Goal: Check status: Check status

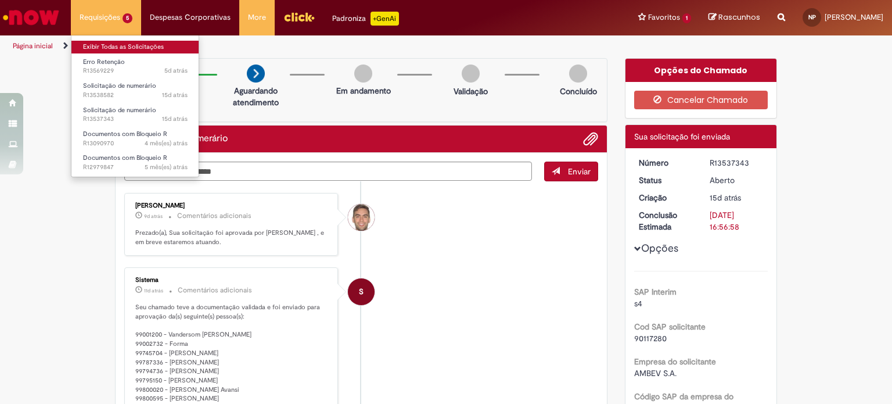
click at [125, 41] on link "Exibir Todas as Solicitações" at bounding box center [135, 47] width 128 height 13
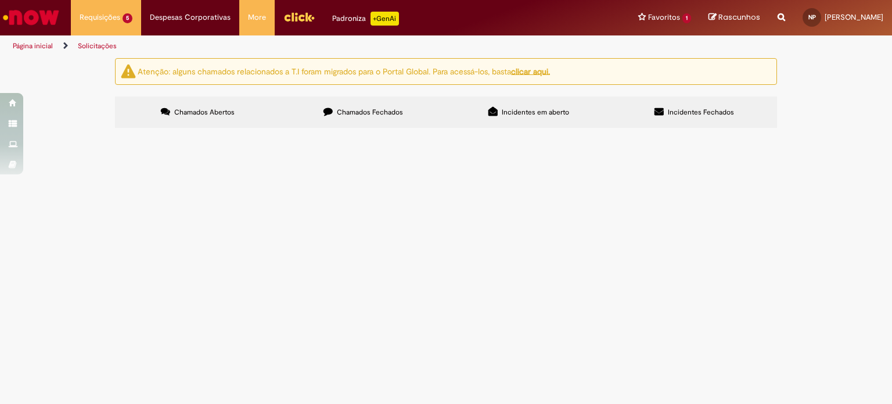
click at [390, 114] on span "Chamados Fechados" at bounding box center [370, 111] width 66 height 9
click at [69, 131] on div "Atenção: alguns chamados relacionados a T.I foram migrados para o Portal Global…" at bounding box center [446, 94] width 892 height 73
click at [0, 0] on span "Manutenção de Motos." at bounding box center [0, 0] width 0 height 0
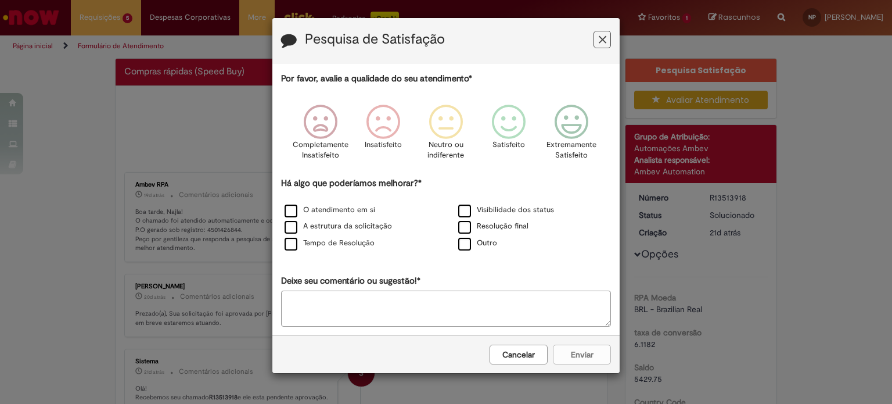
click at [592, 39] on h3 "Pesquisa de Satisfação" at bounding box center [446, 41] width 330 height 18
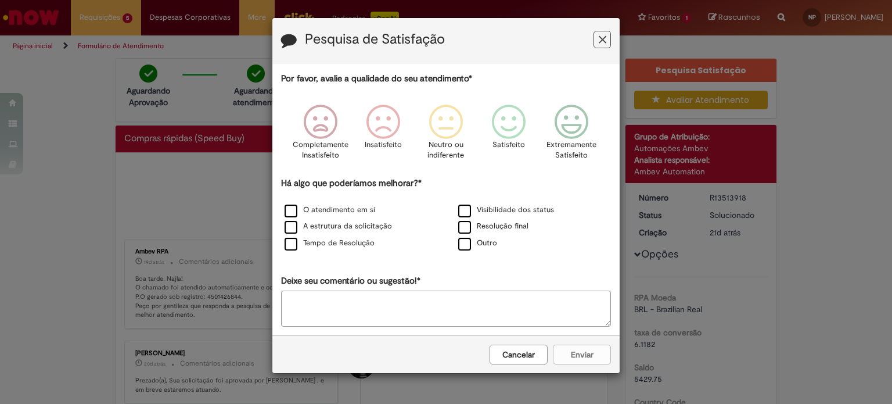
click at [597, 41] on button "Feedback" at bounding box center [601, 39] width 17 height 17
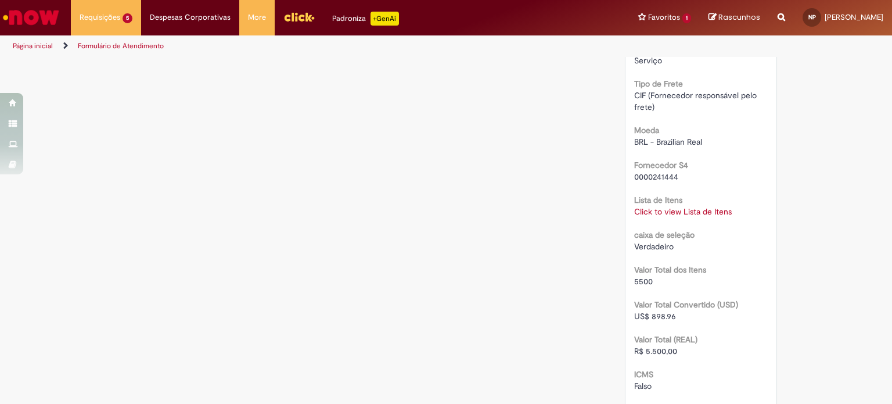
scroll to position [1138, 0]
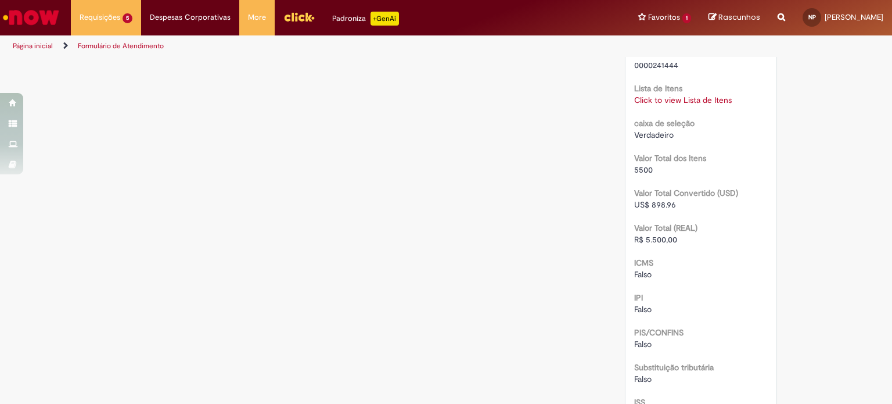
click at [669, 106] on div "Click to view Lista de Itens Click to view Lista de Itens" at bounding box center [701, 100] width 134 height 12
click at [665, 105] on link "Click to view Lista de Itens" at bounding box center [683, 100] width 98 height 10
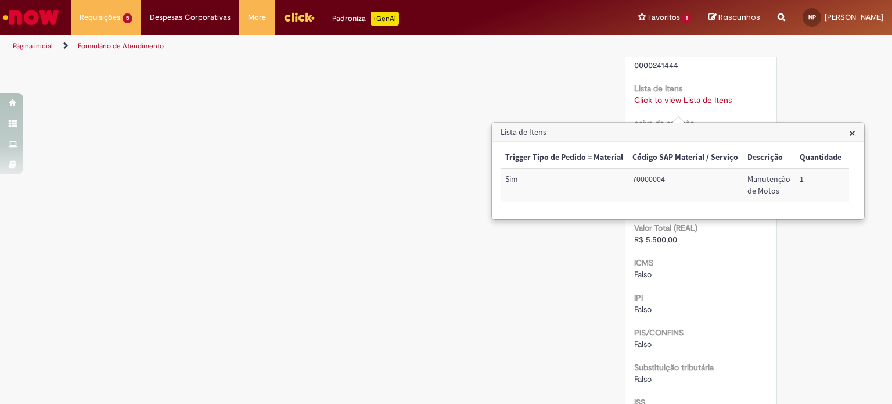
click at [854, 135] on span "×" at bounding box center [852, 133] width 6 height 16
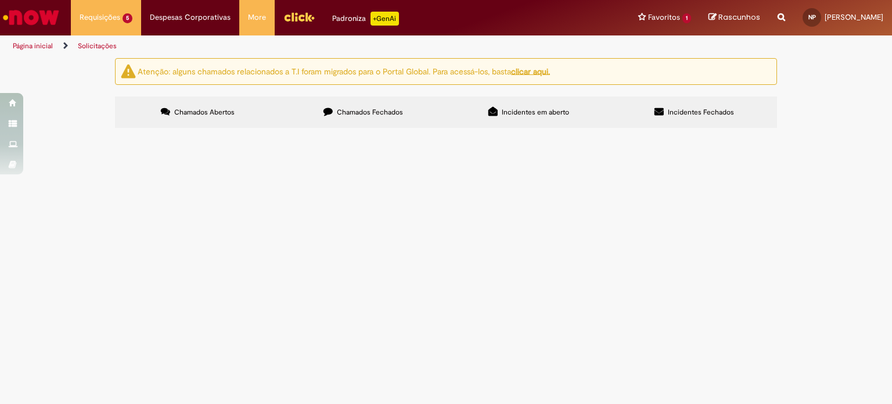
click at [345, 120] on label "Chamados Fechados" at bounding box center [362, 111] width 165 height 31
click at [0, 0] on span "Pedido de peças." at bounding box center [0, 0] width 0 height 0
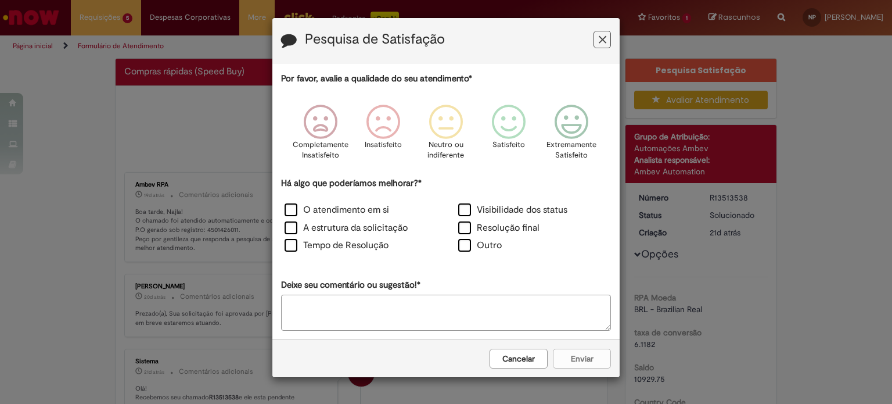
click at [599, 36] on icon "Feedback" at bounding box center [603, 40] width 8 height 12
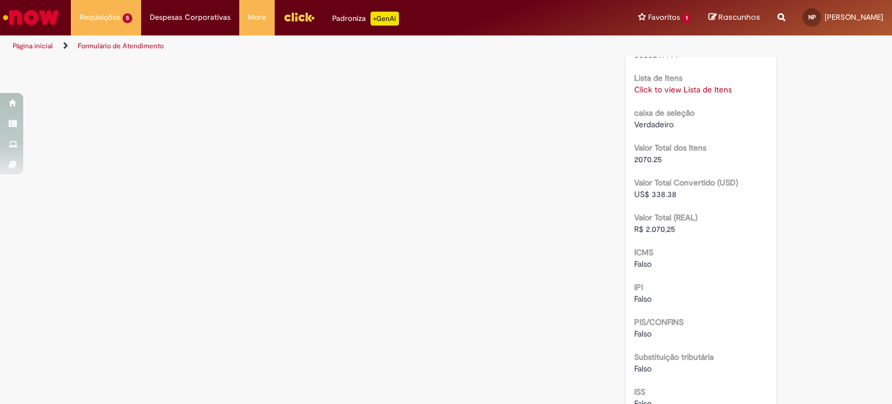
scroll to position [1161, 0]
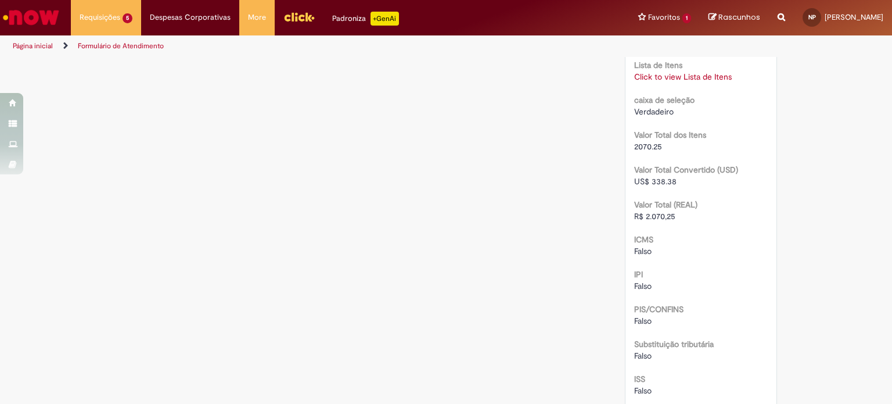
click at [677, 82] on link "Click to view Lista de Itens" at bounding box center [683, 76] width 98 height 10
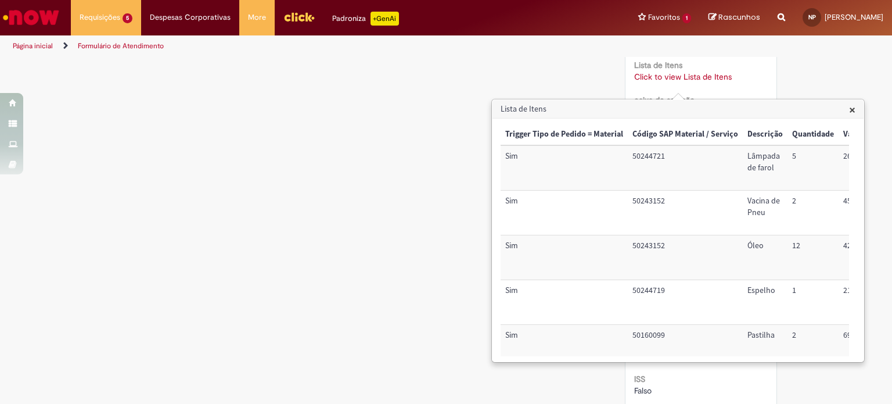
click at [849, 195] on div "× Trigger Tipo de Pedido = Material Código SAP Material / Serviço Descrição Qua…" at bounding box center [678, 240] width 355 height 232
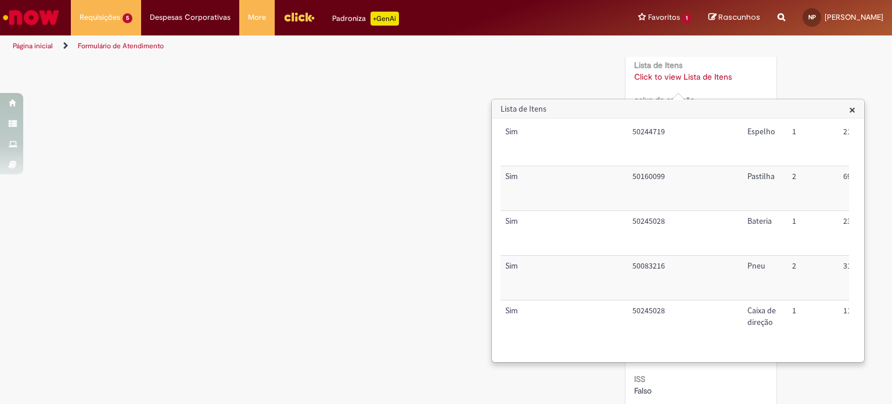
scroll to position [166, 0]
